Goal: Find contact information: Find contact information

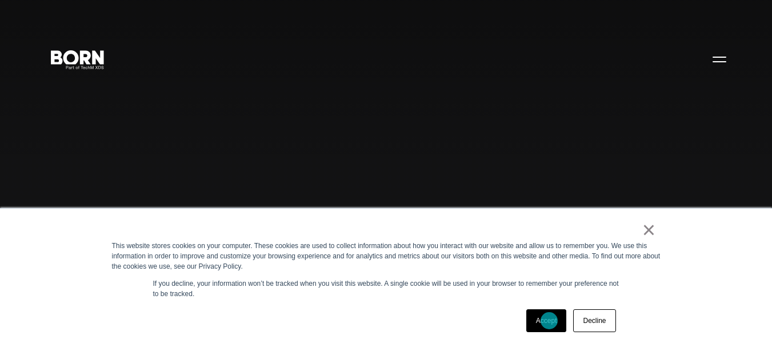
click at [549, 321] on link "Accept" at bounding box center [546, 320] width 41 height 23
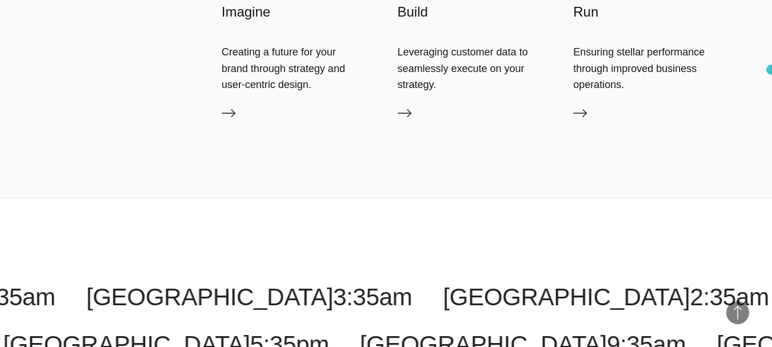
scroll to position [2685, 0]
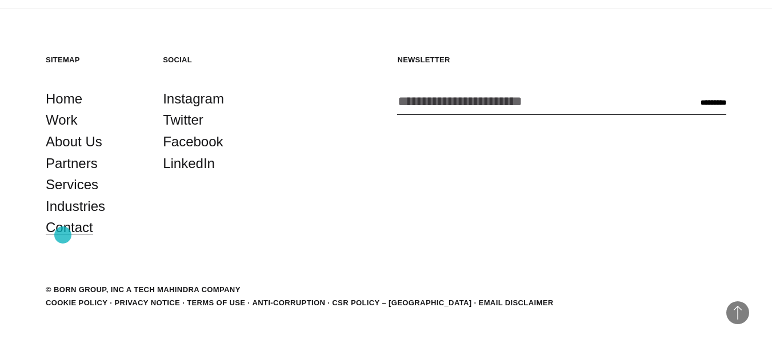
click at [63, 235] on link "Contact" at bounding box center [69, 228] width 47 height 22
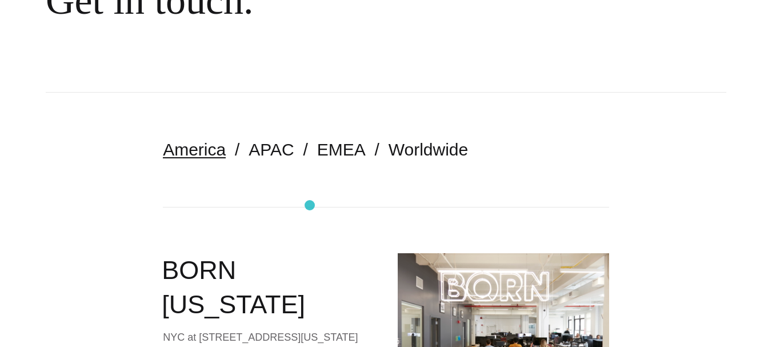
scroll to position [400, 0]
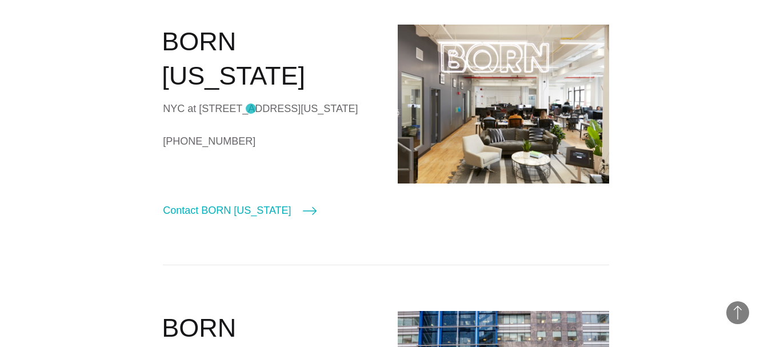
click at [251, 109] on div "BORN New York NYC at 530 7th Avenue, Suite 801, New York, NY, 10018 +1 (212)-20…" at bounding box center [268, 122] width 211 height 194
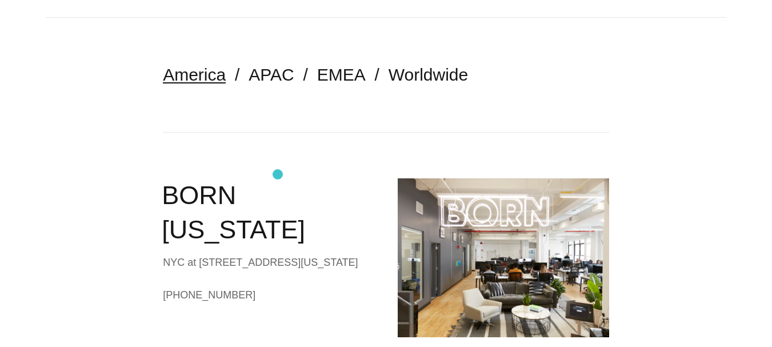
scroll to position [343, 0]
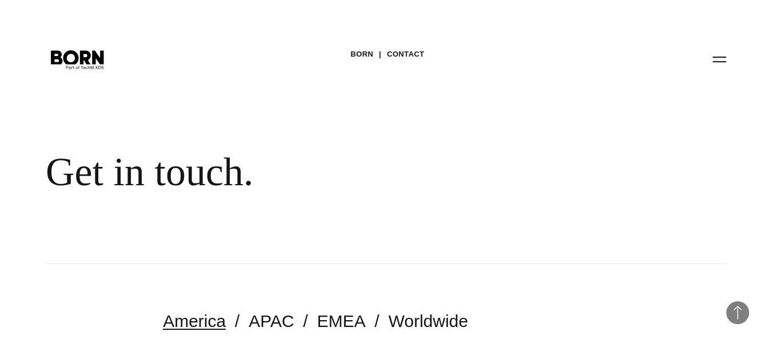
scroll to position [343, 0]
